Goal: Task Accomplishment & Management: Manage account settings

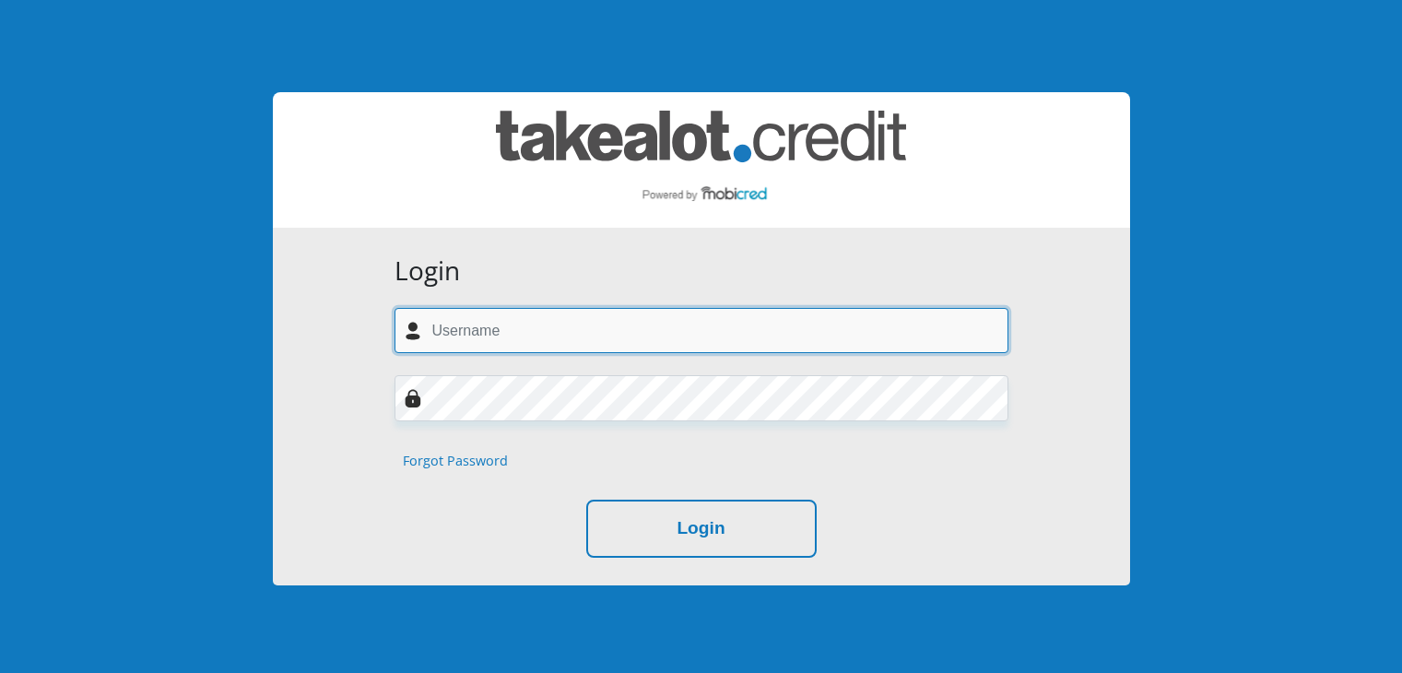
type input "domanlalltasmika@gmail.com"
click at [616, 340] on input "domanlalltasmika@gmail.com" at bounding box center [701, 330] width 614 height 45
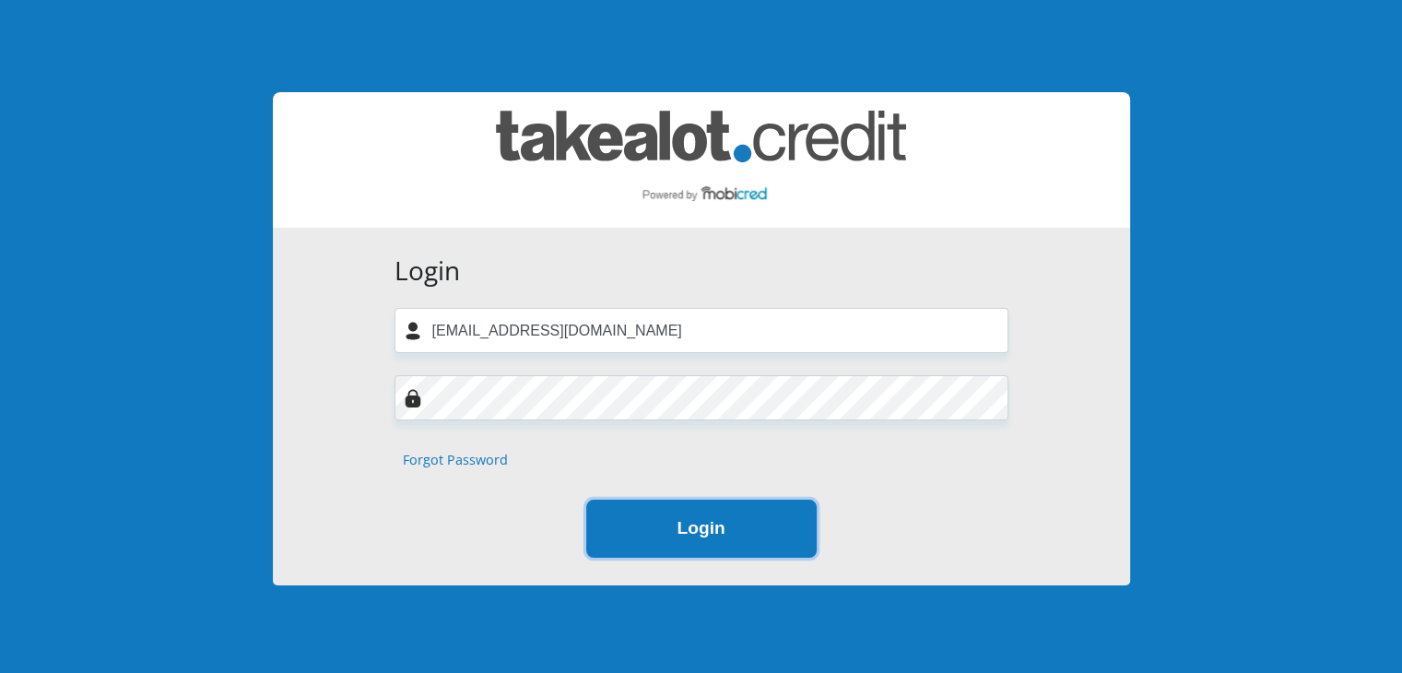
click at [712, 536] on button "Login" at bounding box center [701, 529] width 230 height 58
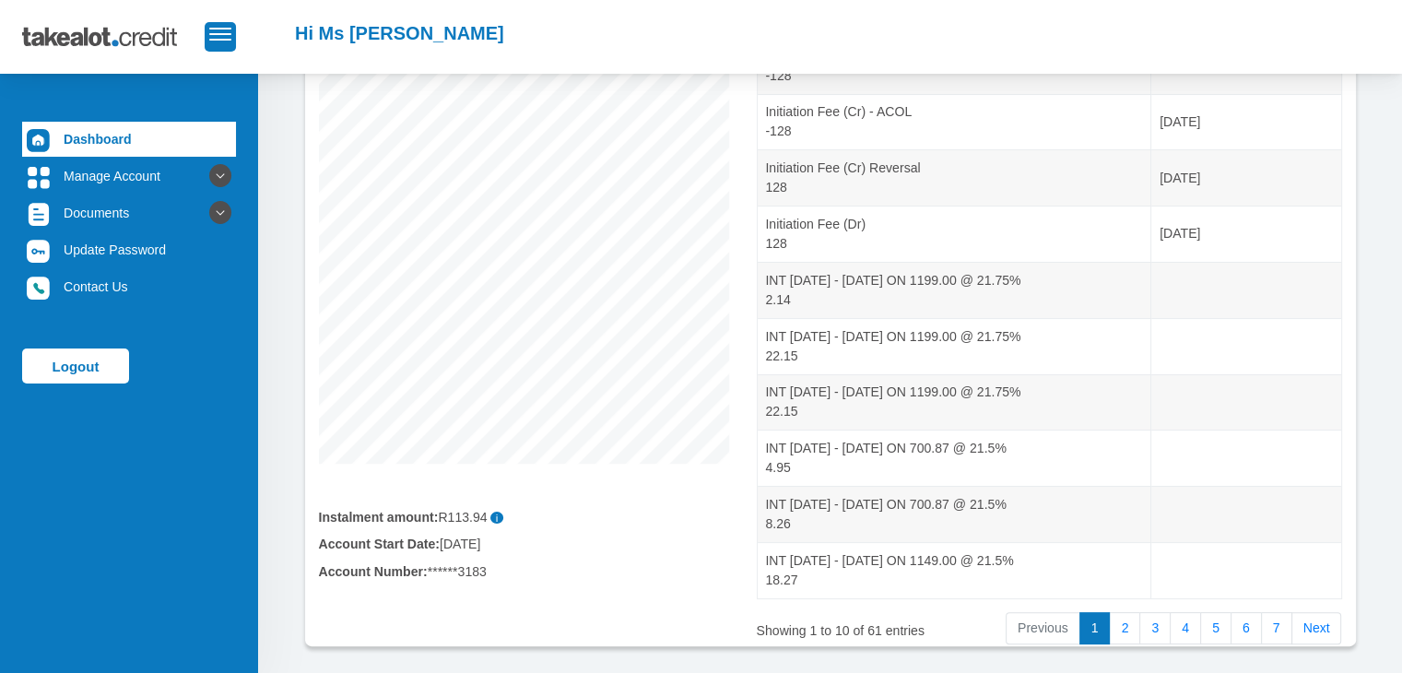
scroll to position [363, 0]
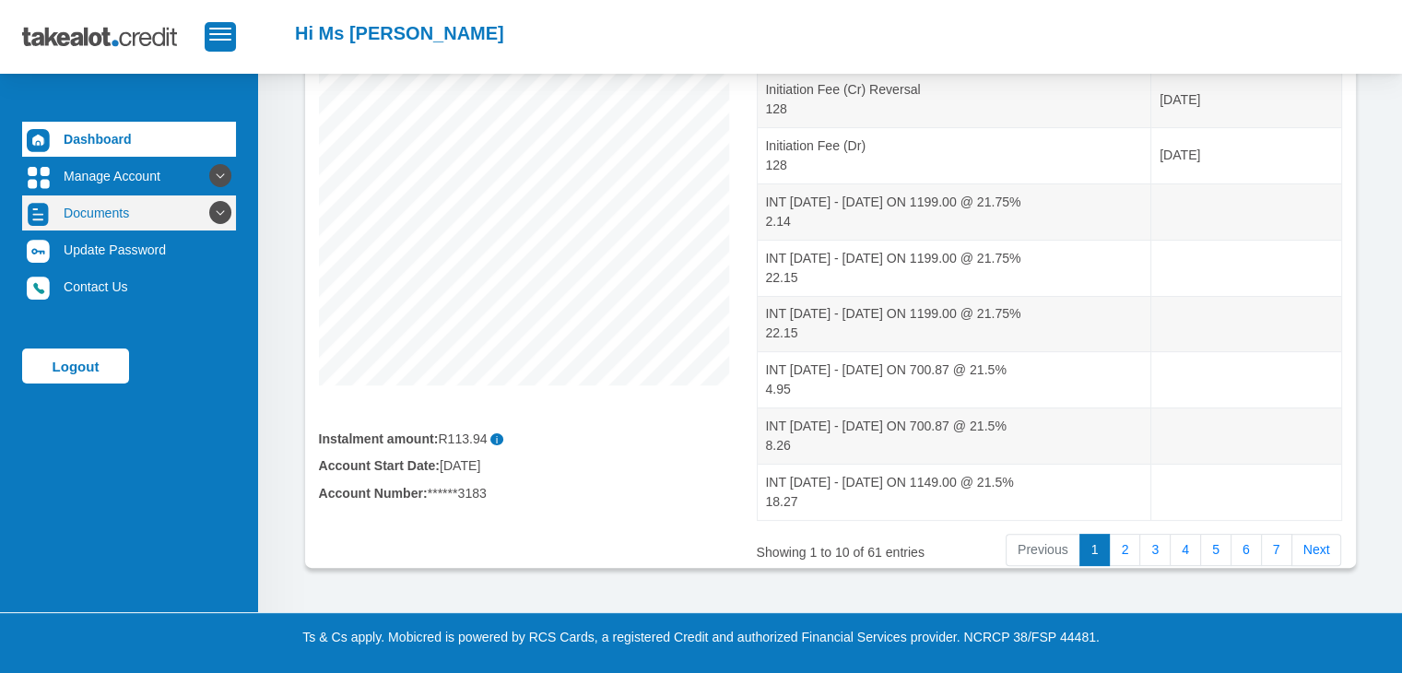
click at [122, 207] on link "Documents" at bounding box center [129, 212] width 214 height 35
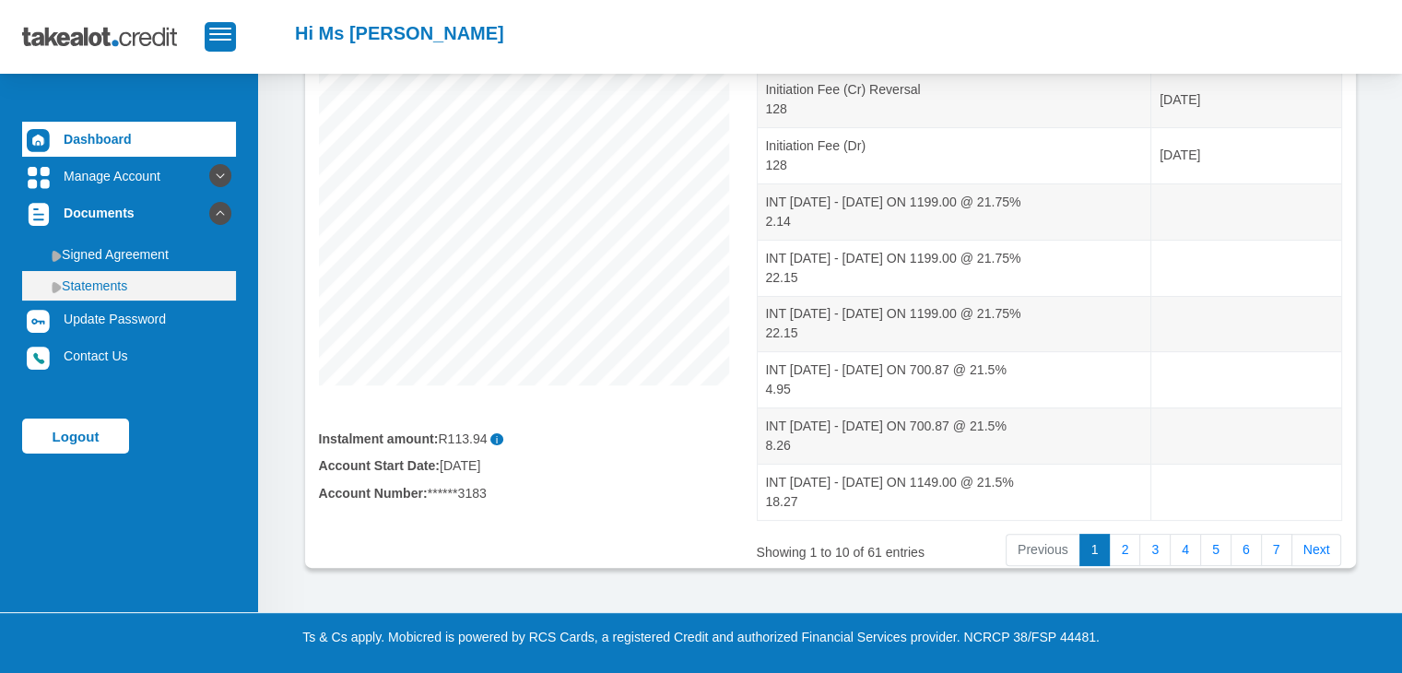
click at [112, 296] on link "Statements" at bounding box center [129, 285] width 214 height 29
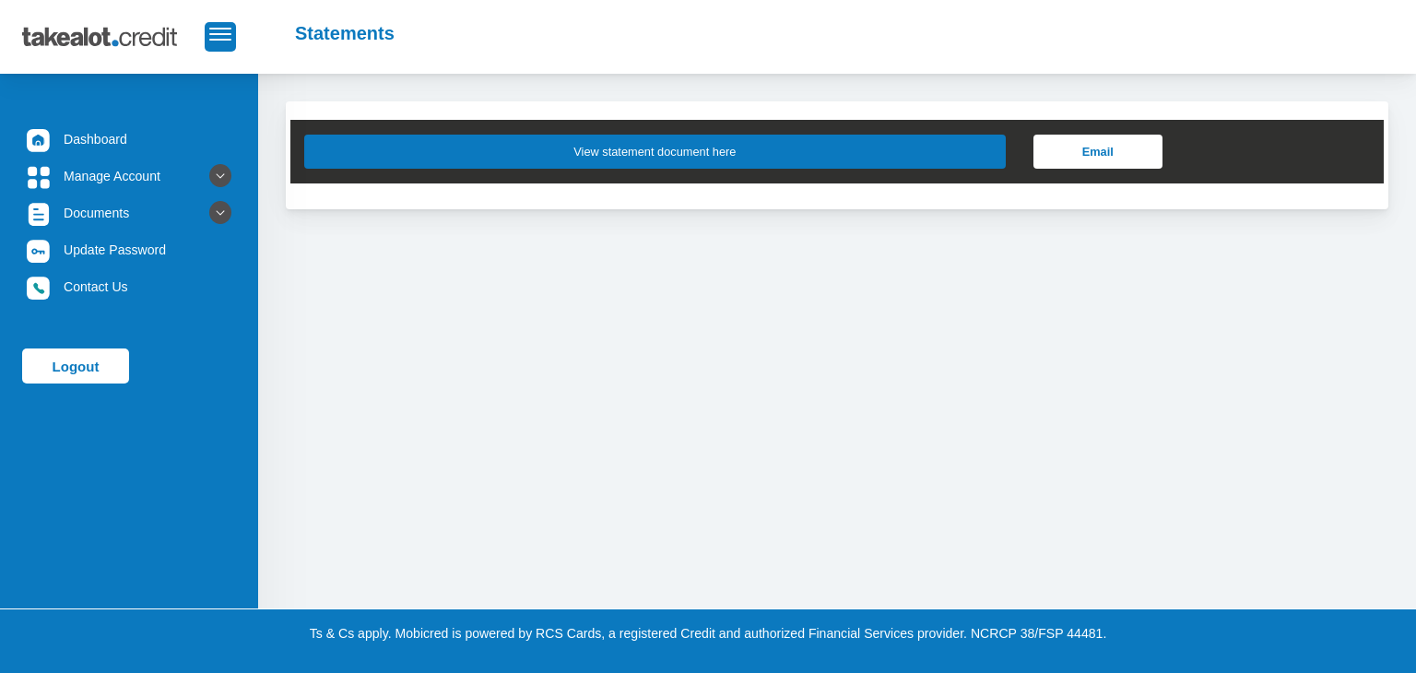
click at [686, 147] on button "View statement document here" at bounding box center [654, 152] width 701 height 34
